Goal: Transaction & Acquisition: Purchase product/service

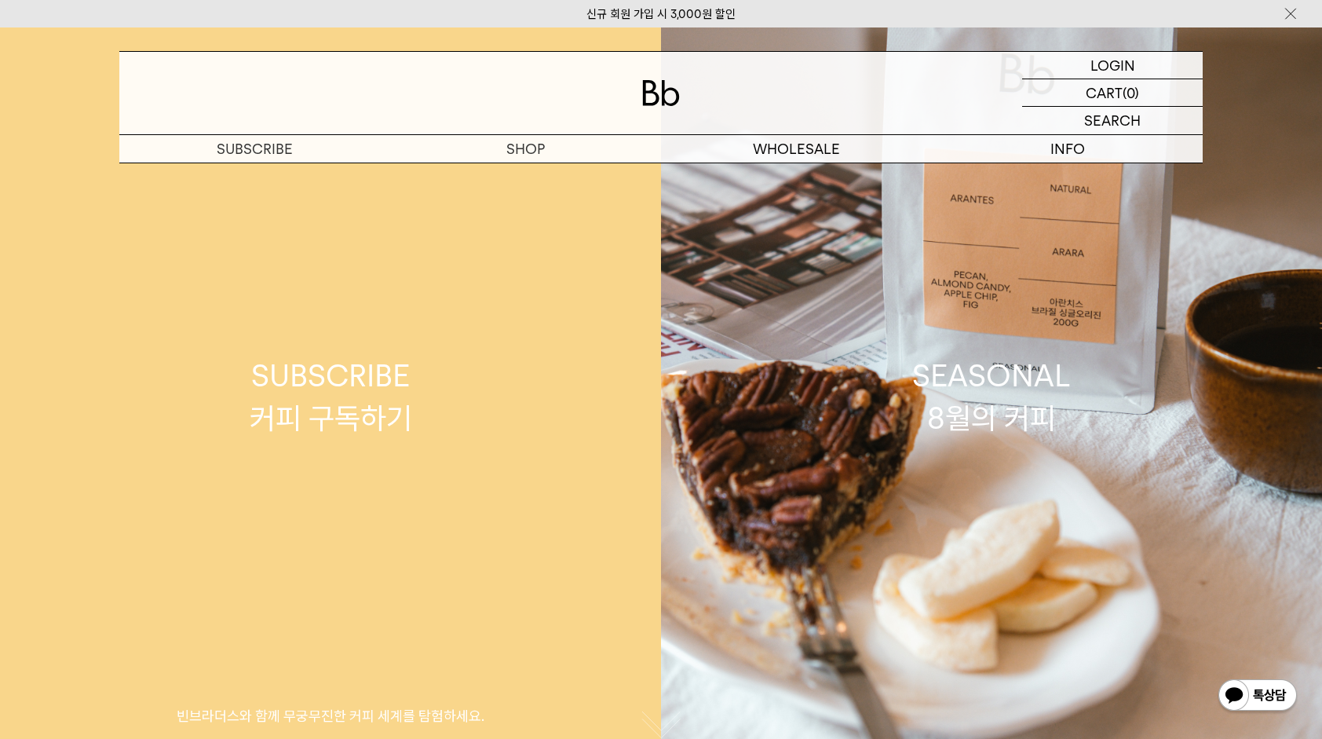
click at [313, 376] on div "SUBSCRIBE 커피 구독하기" at bounding box center [331, 396] width 162 height 83
click at [294, 405] on div "SUBSCRIBE 커피 구독하기" at bounding box center [331, 396] width 162 height 83
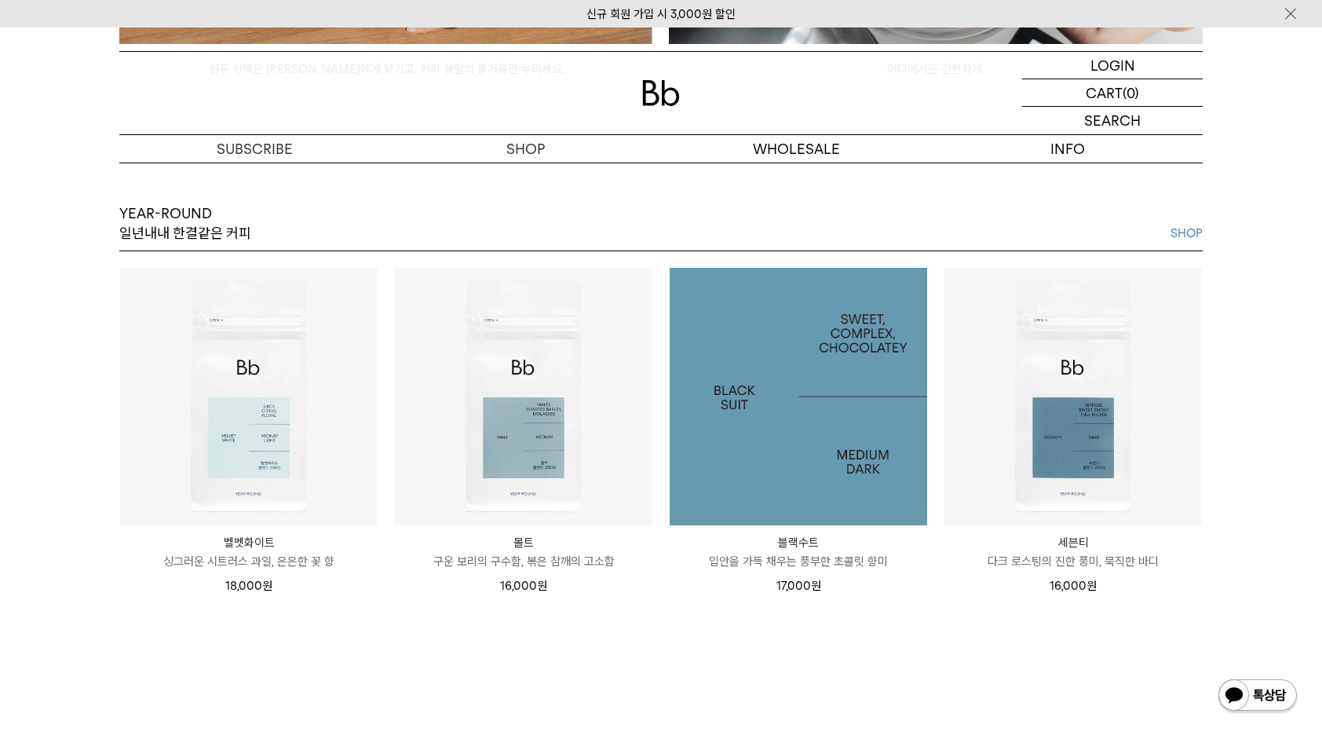
scroll to position [1805, 0]
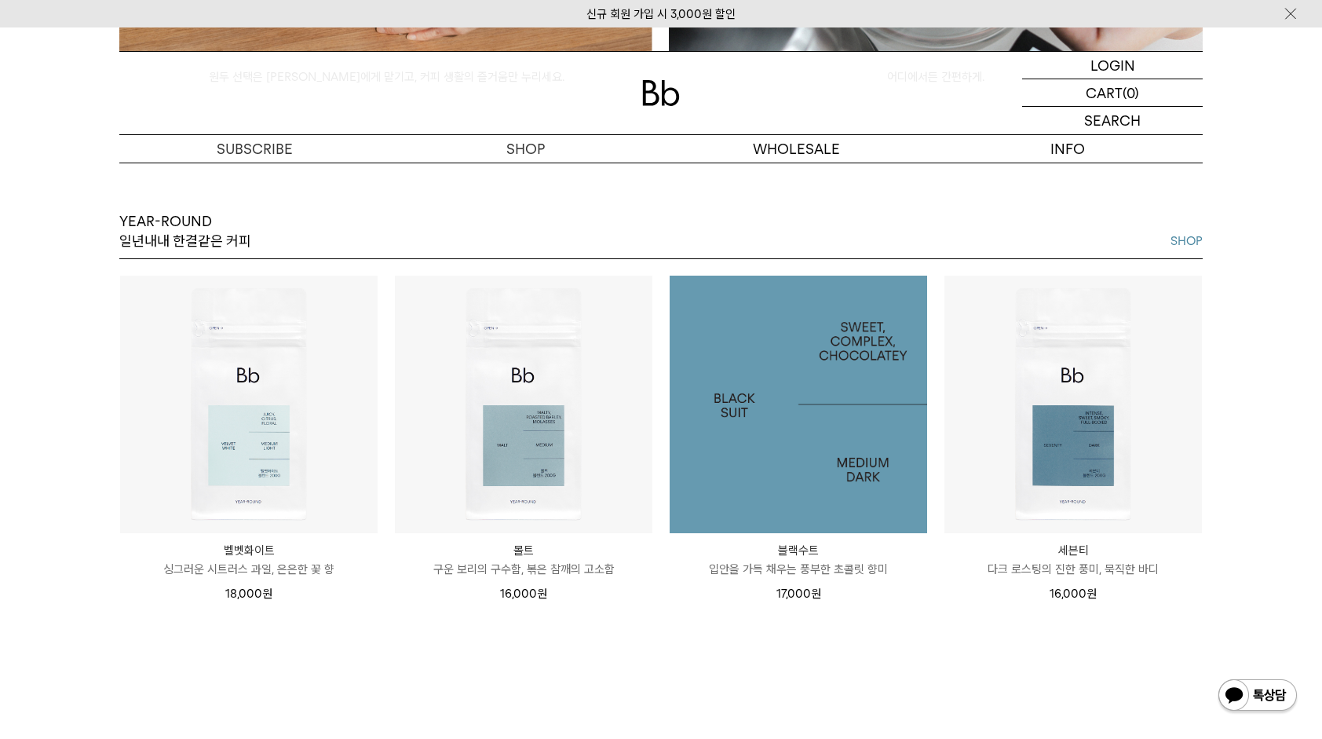
click at [824, 364] on img at bounding box center [798, 404] width 257 height 257
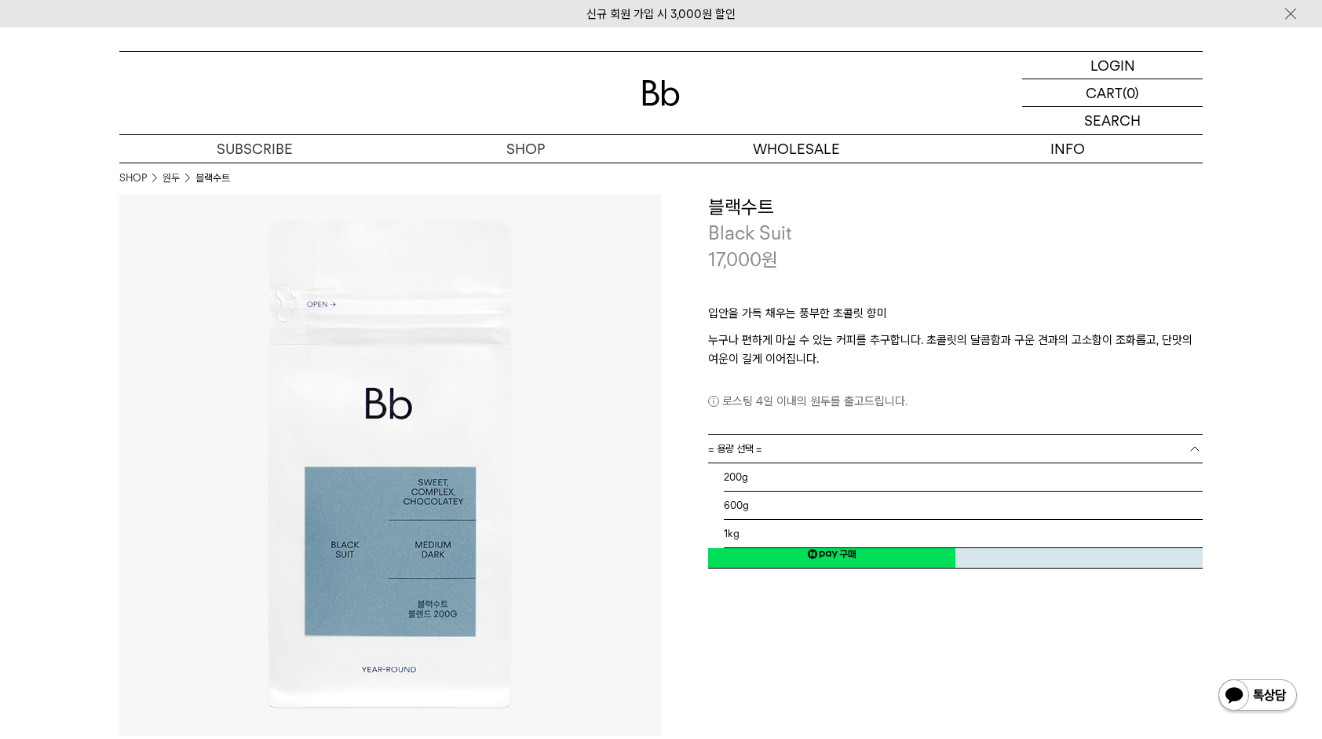
click at [821, 447] on link "= 용량 선택 =" at bounding box center [955, 448] width 495 height 27
click at [799, 520] on li "1kg" at bounding box center [963, 534] width 479 height 28
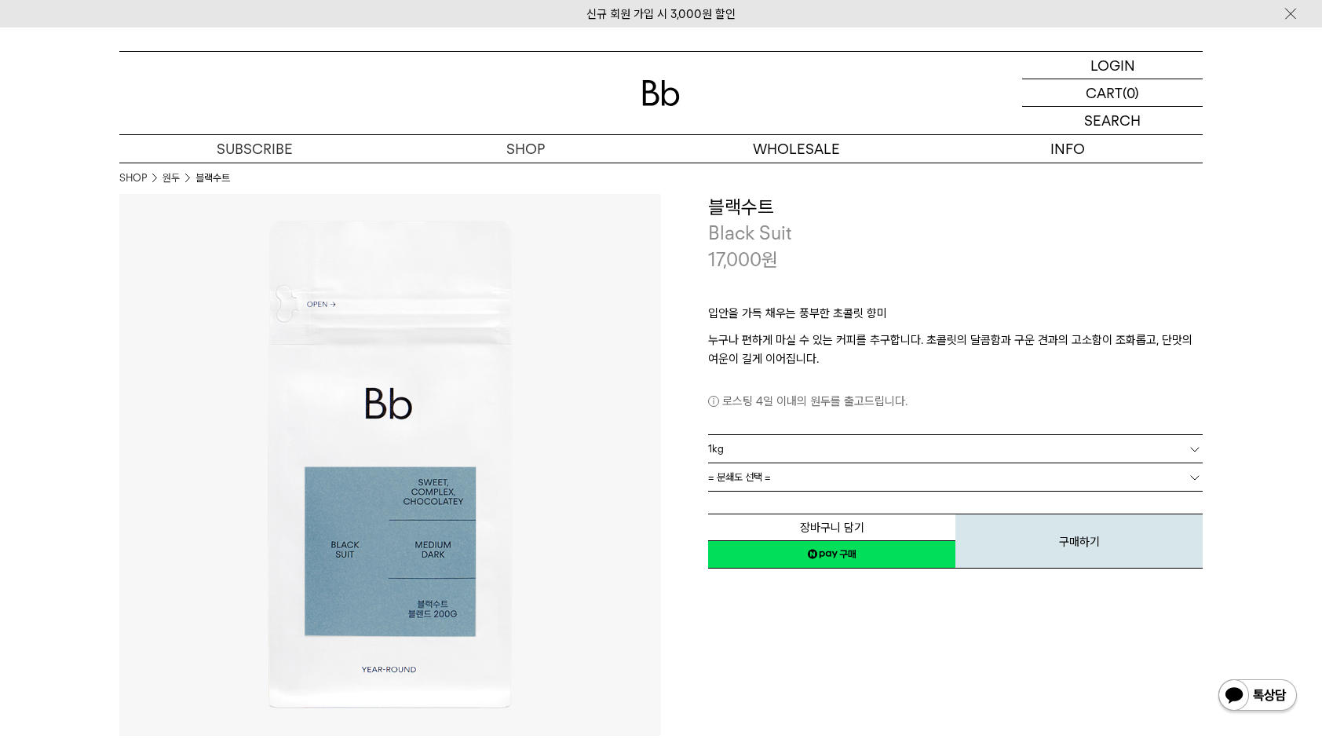
click at [791, 473] on link "= 분쇄도 선택 =" at bounding box center [955, 476] width 495 height 27
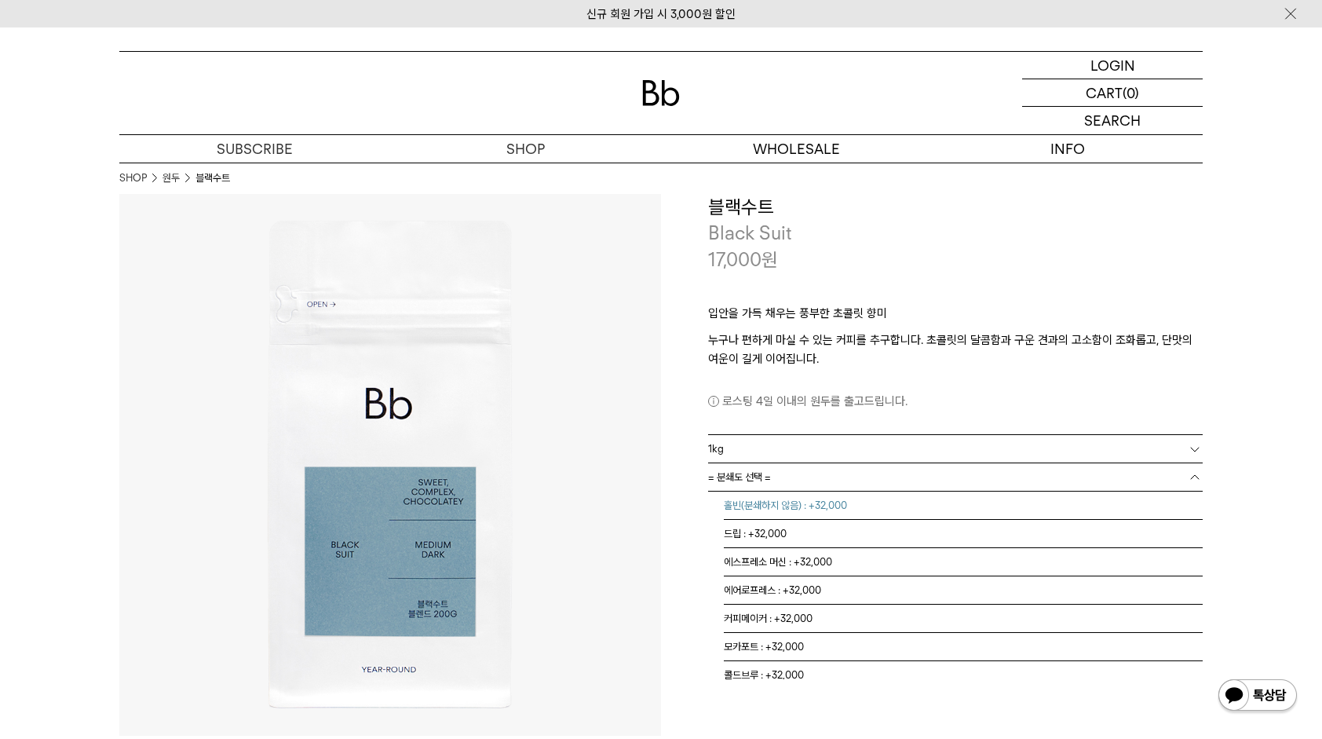
click at [794, 504] on li "홀빈(분쇄하지 않음) : +32,000" at bounding box center [963, 505] width 479 height 28
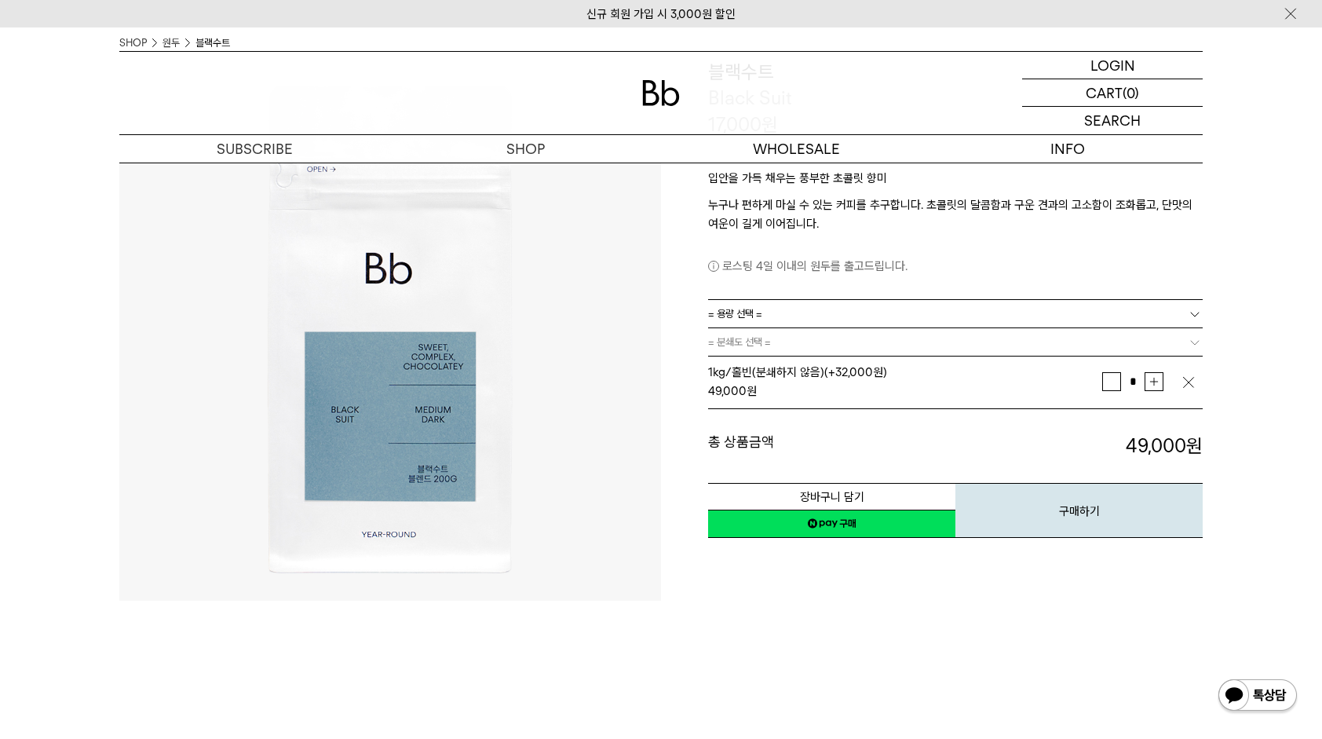
scroll to position [157, 0]
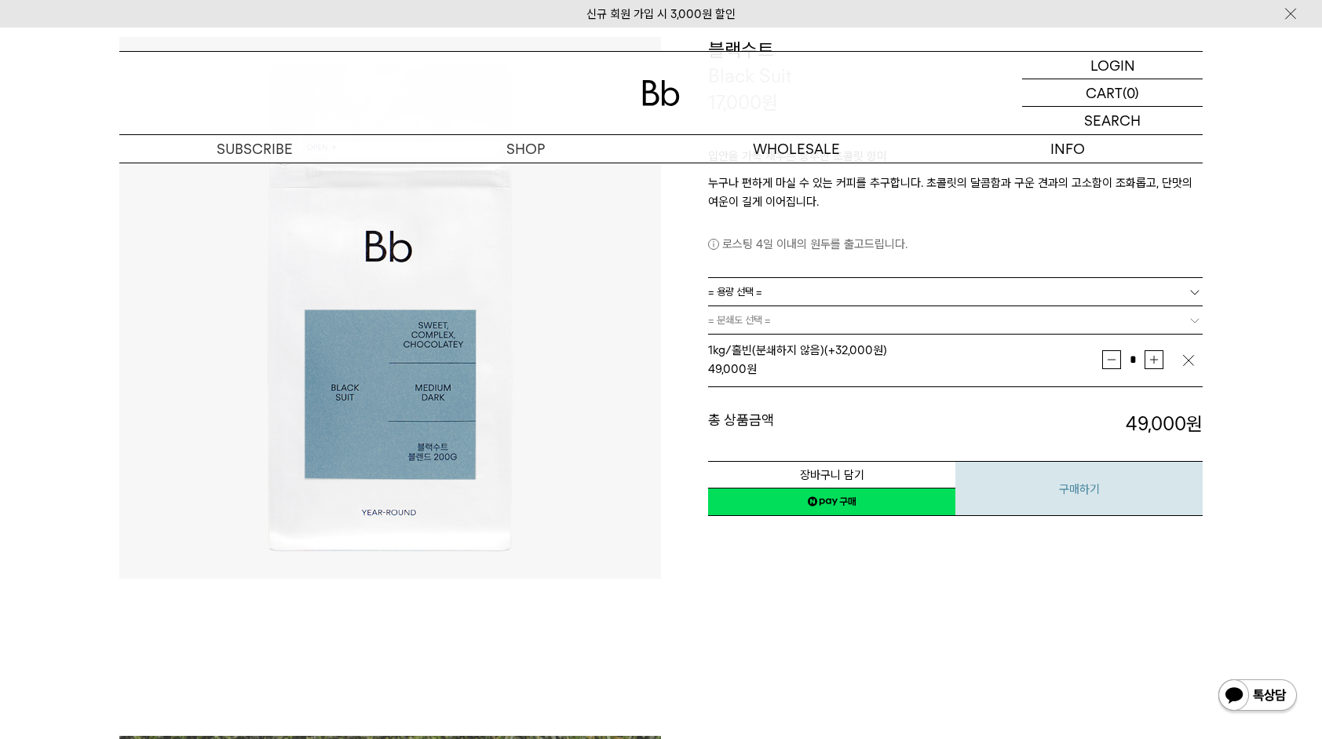
click at [1009, 476] on button "구매하기" at bounding box center [1078, 488] width 247 height 55
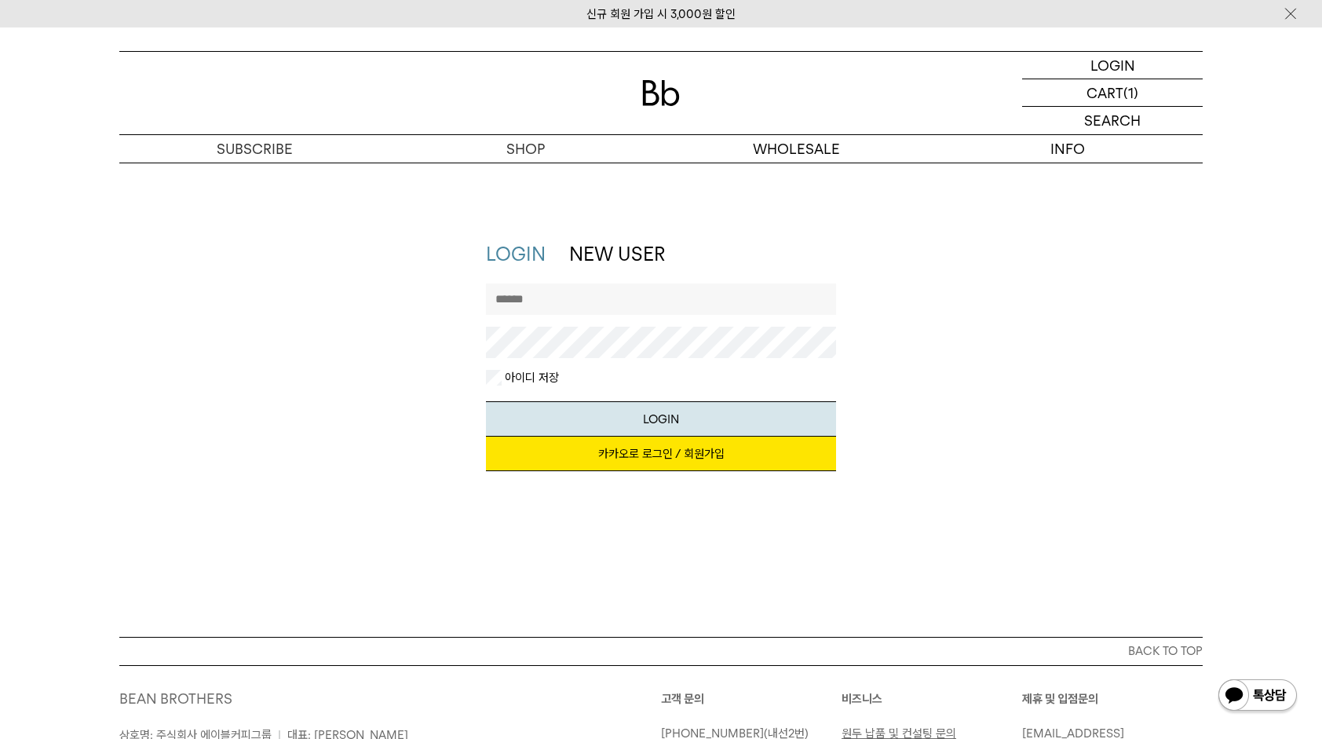
click at [695, 448] on link "카카오로 로그인 / 회원가입" at bounding box center [661, 453] width 351 height 35
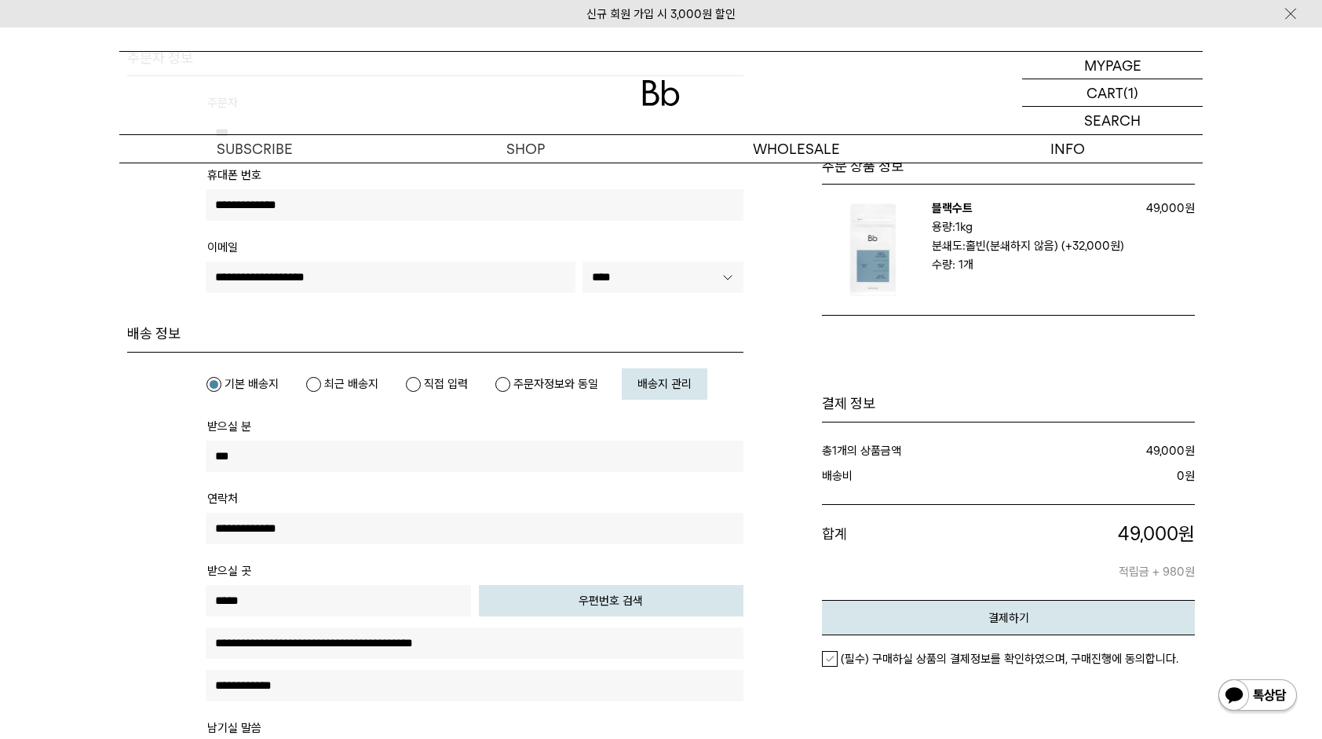
scroll to position [235, 0]
click at [509, 383] on label "주문자정보와 동일" at bounding box center [547, 382] width 104 height 16
click at [246, 385] on label "기본 배송지" at bounding box center [242, 382] width 73 height 16
type input "*****"
type input "**********"
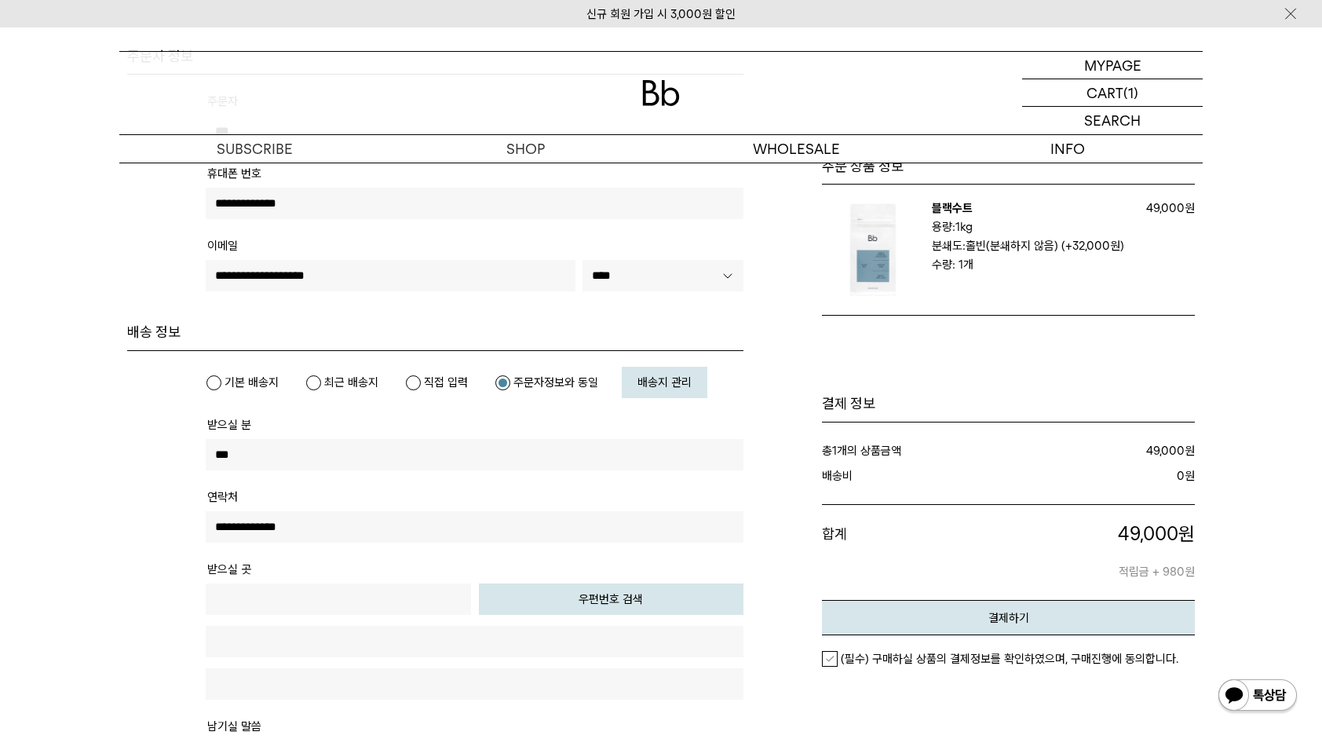
type input "**********"
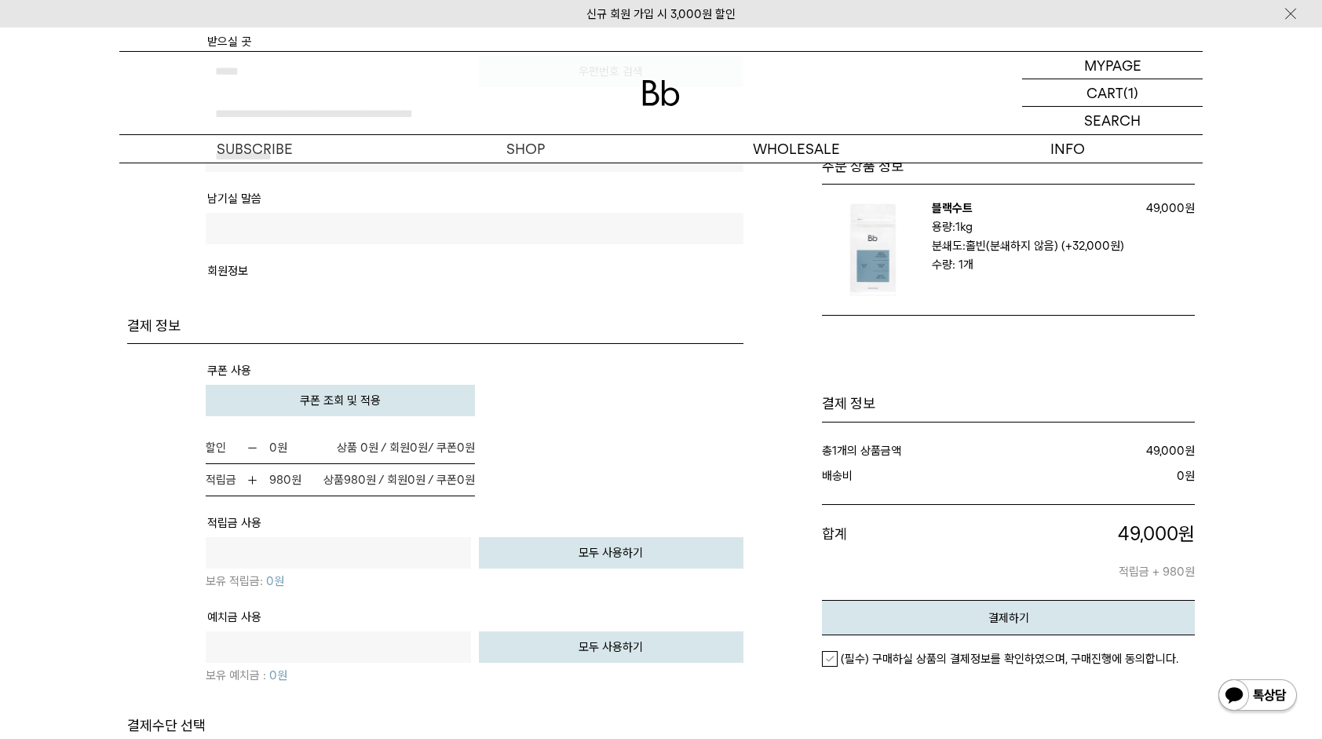
scroll to position [1020, 0]
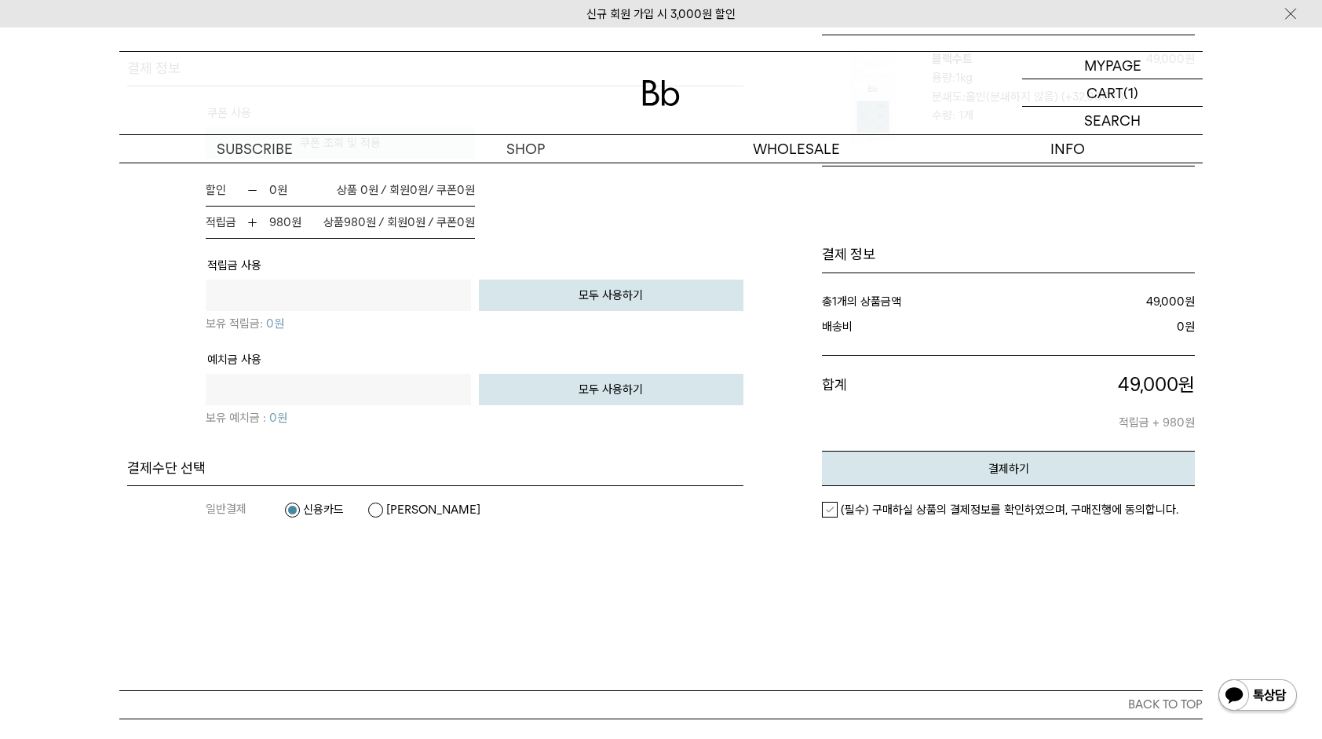
click at [826, 513] on label "(필수) 구매하실 상품의 결제정보를 확인하였으며, 구매진행에 동의합니다." at bounding box center [1000, 510] width 356 height 16
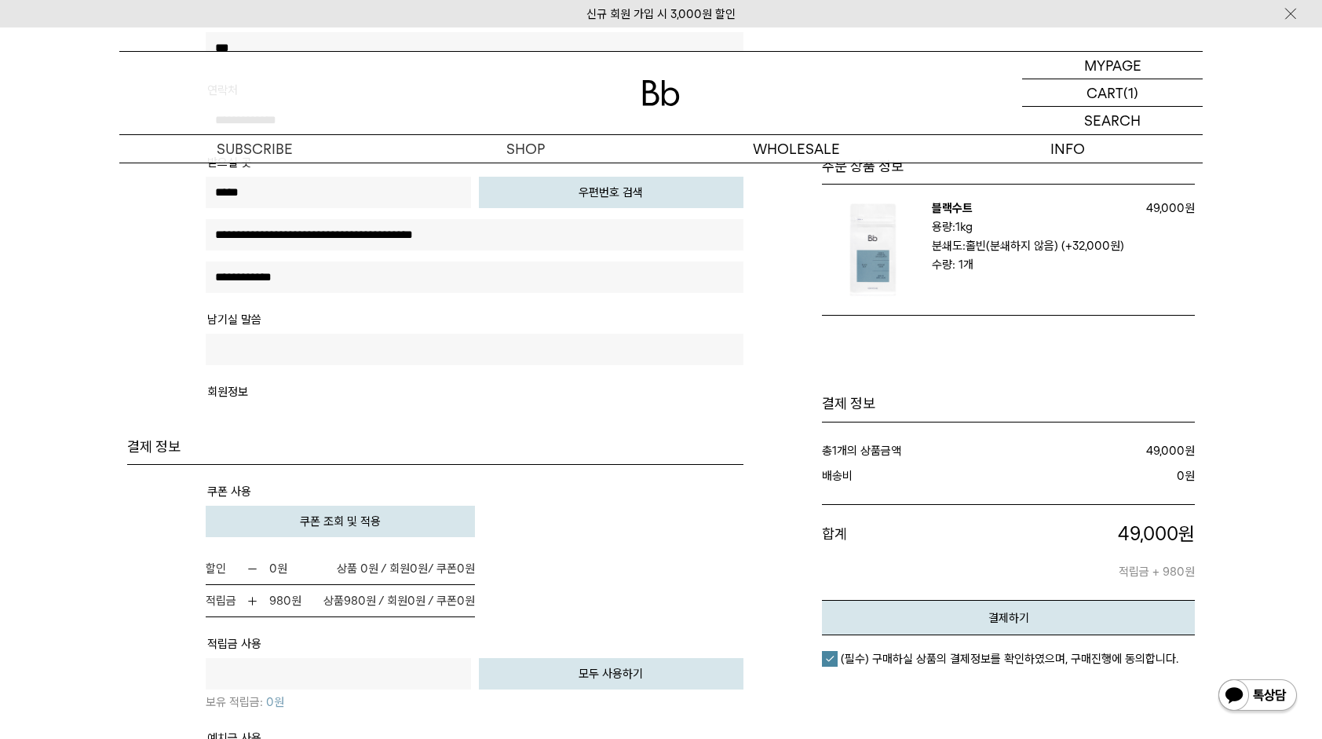
scroll to position [549, 0]
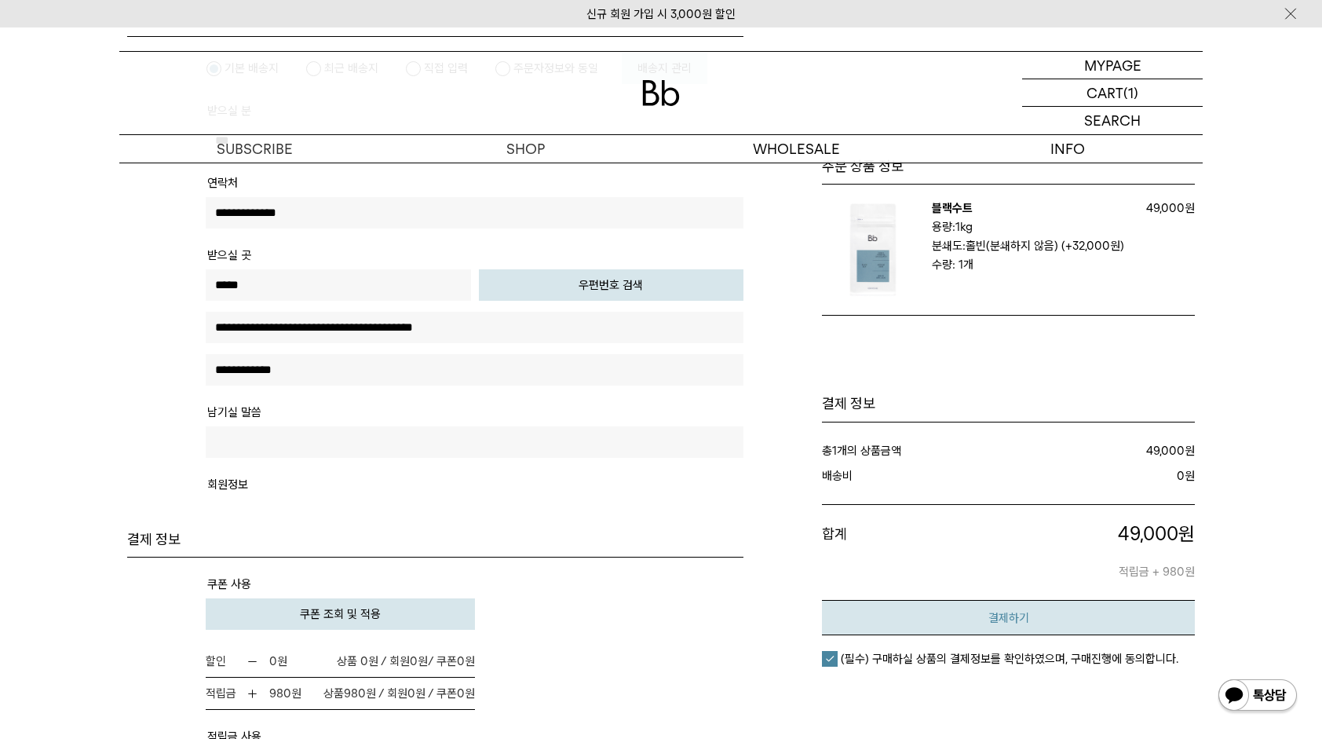
click at [1028, 620] on em "결제하기" at bounding box center [1008, 618] width 41 height 14
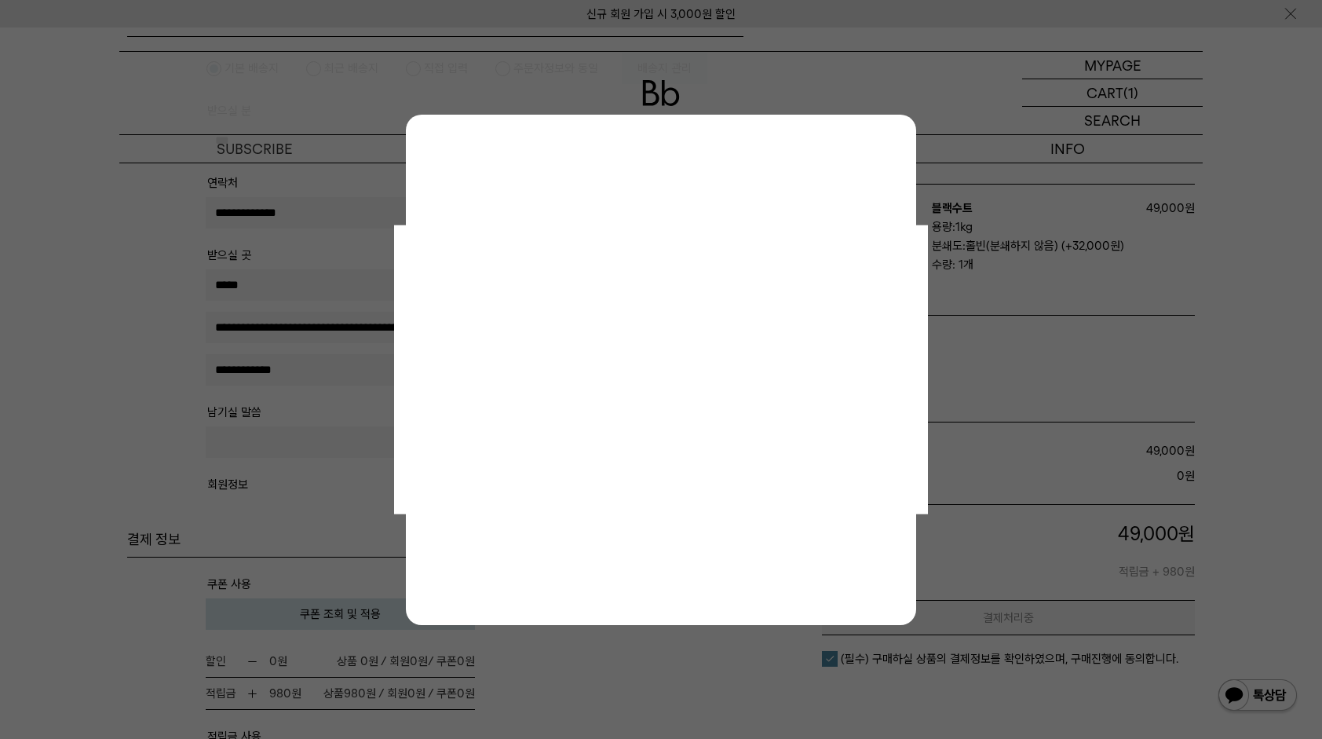
scroll to position [0, 0]
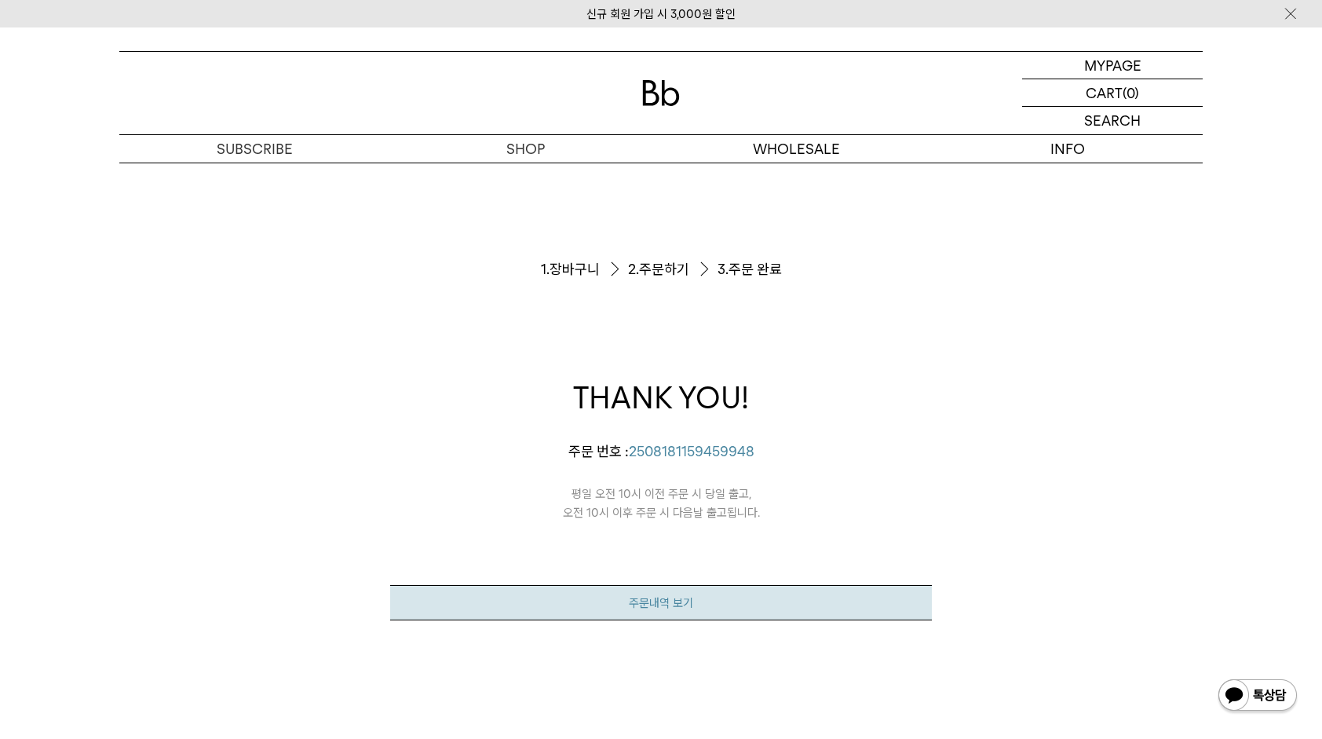
click at [680, 593] on link "주문내역 보기" at bounding box center [661, 602] width 542 height 35
